Goal: Task Accomplishment & Management: Use online tool/utility

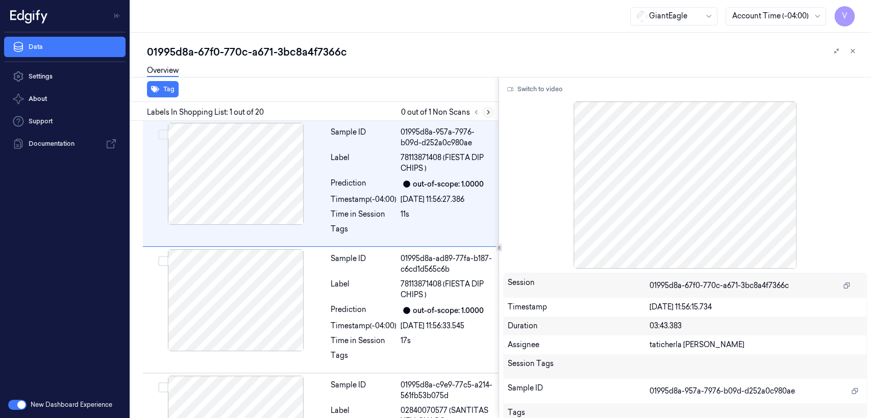
click at [486, 115] on icon at bounding box center [488, 112] width 7 height 7
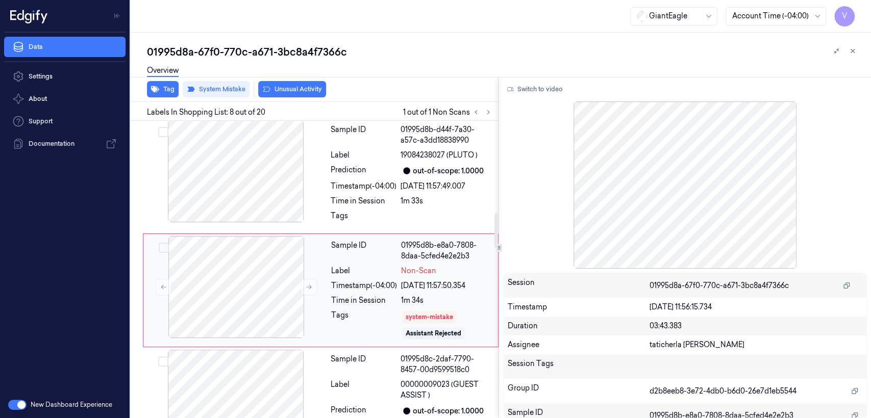
scroll to position [771, 0]
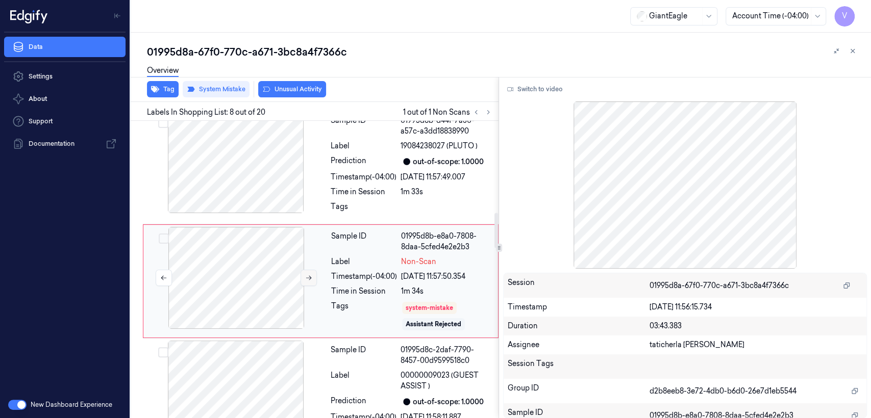
click at [303, 270] on button at bounding box center [308, 278] width 16 height 16
click at [288, 175] on div at bounding box center [236, 162] width 182 height 102
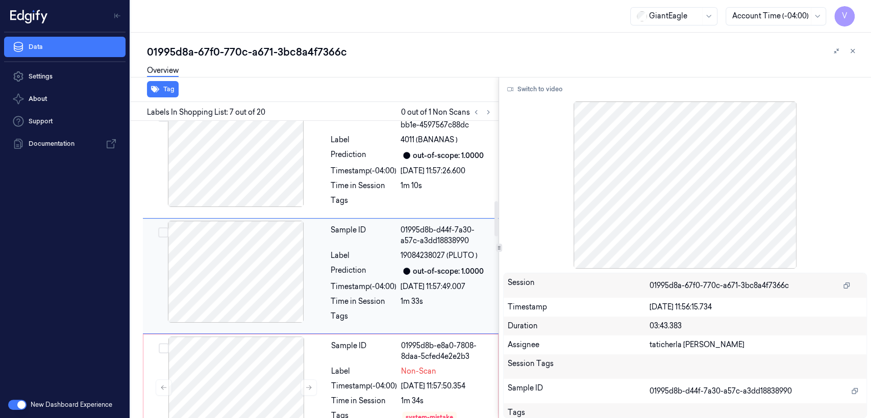
scroll to position [656, 0]
